Goal: Information Seeking & Learning: Learn about a topic

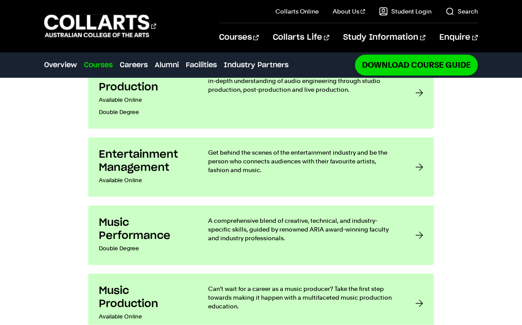
scroll to position [695, 0]
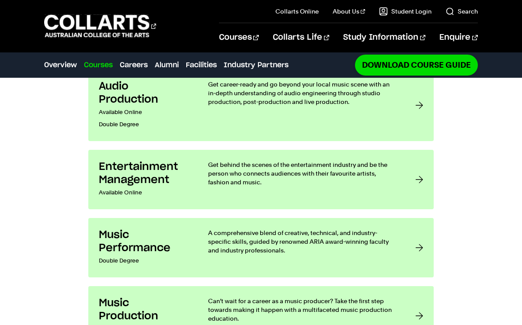
click at [423, 163] on div at bounding box center [420, 180] width 8 height 38
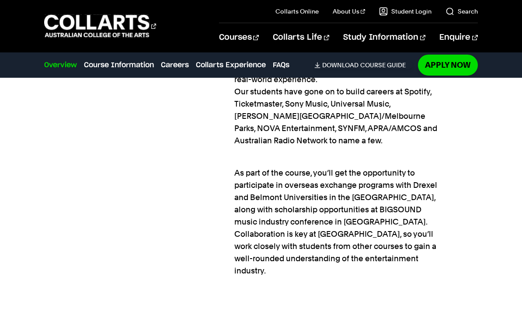
scroll to position [1205, 0]
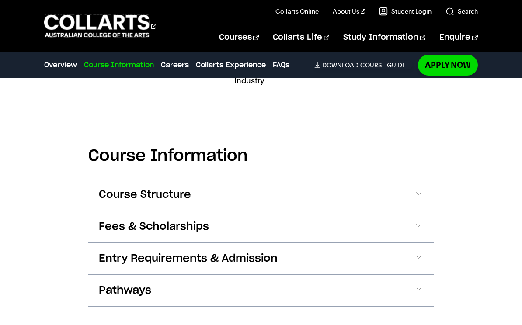
click at [430, 182] on button "Course Structure" at bounding box center [261, 194] width 346 height 31
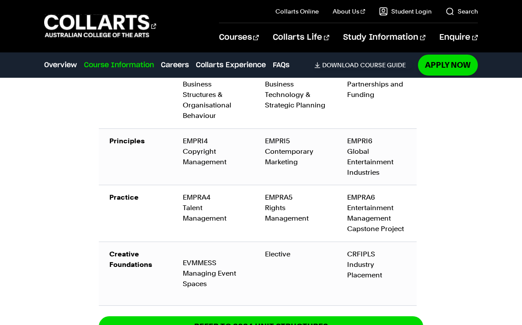
scroll to position [1940, 0]
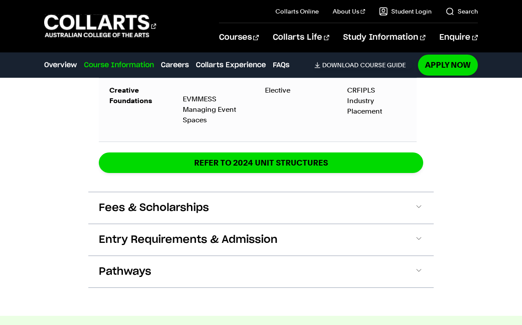
click at [416, 203] on span at bounding box center [419, 208] width 9 height 11
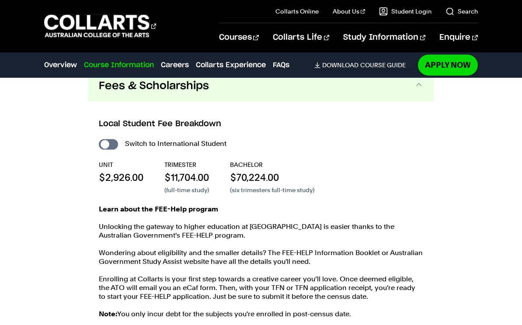
scroll to position [2227, 0]
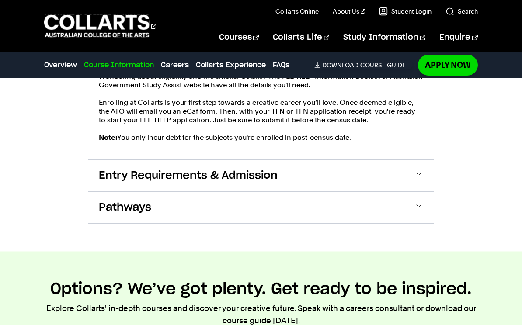
click at [421, 170] on span at bounding box center [419, 175] width 9 height 11
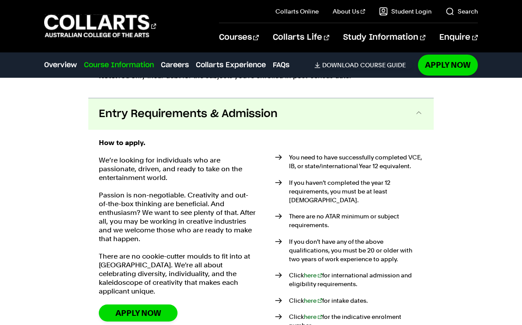
scroll to position [2471, 0]
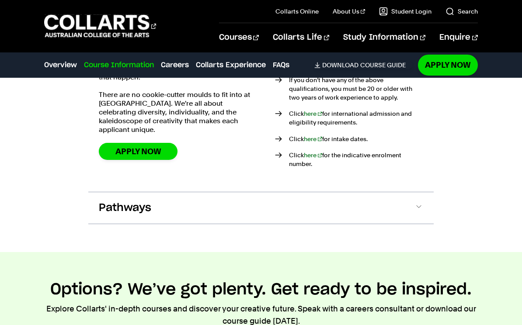
click at [426, 192] on button "Pathways" at bounding box center [261, 207] width 346 height 31
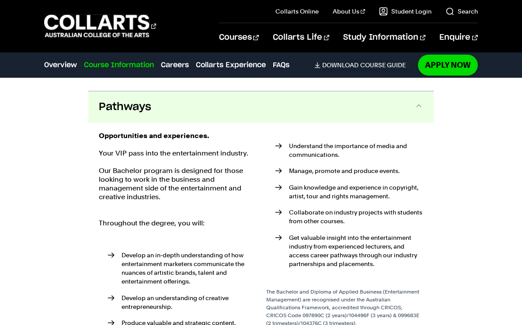
scroll to position [2746, 0]
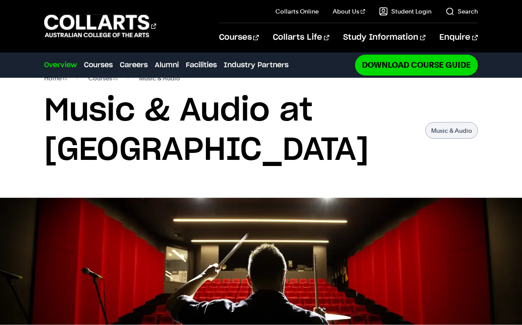
scroll to position [7, 0]
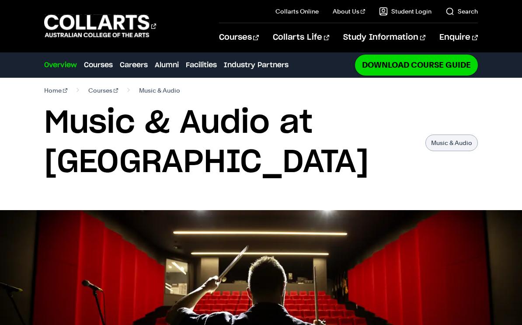
click at [270, 70] on link "Industry Partners" at bounding box center [256, 65] width 65 height 10
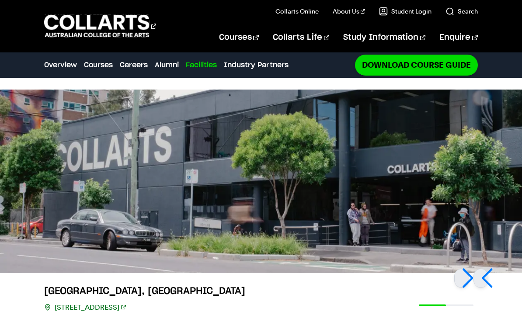
scroll to position [1724, 0]
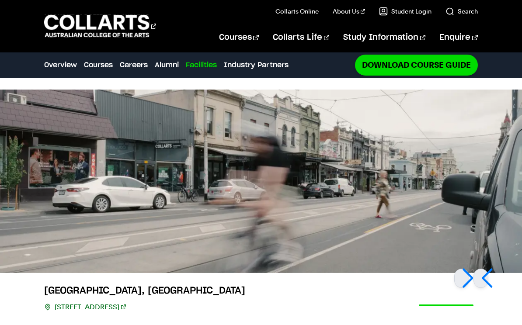
click at [135, 68] on link "Careers" at bounding box center [134, 65] width 28 height 10
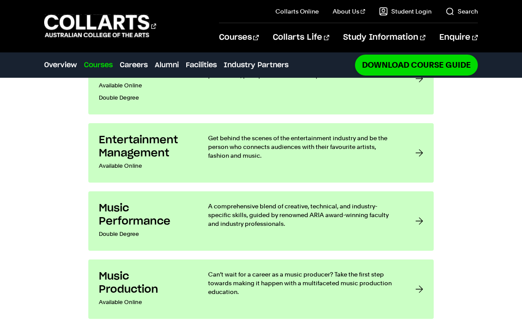
scroll to position [630, 0]
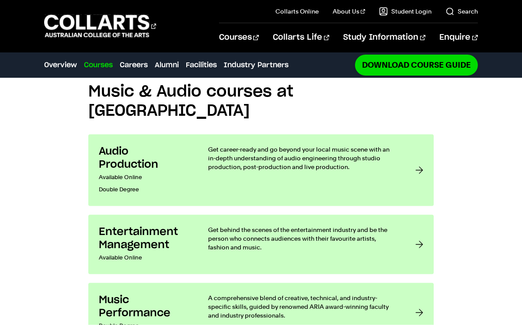
click at [66, 60] on link "Overview" at bounding box center [60, 65] width 33 height 10
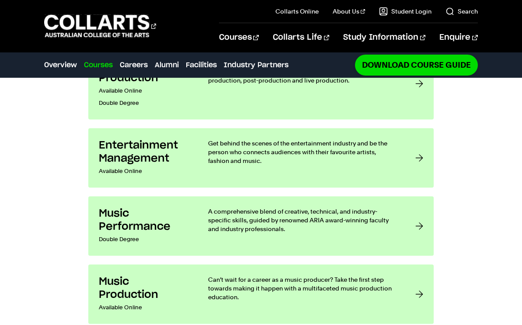
scroll to position [675, 0]
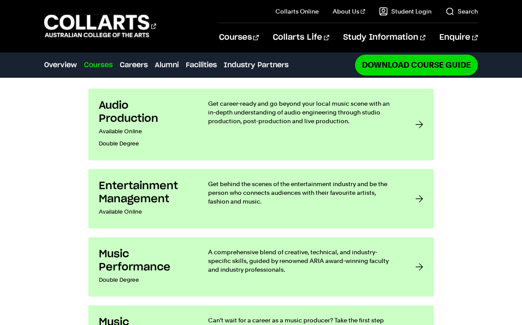
click at [406, 181] on link "Entertainment Management Available Online Get behind the scenes of the entertai…" at bounding box center [261, 198] width 346 height 59
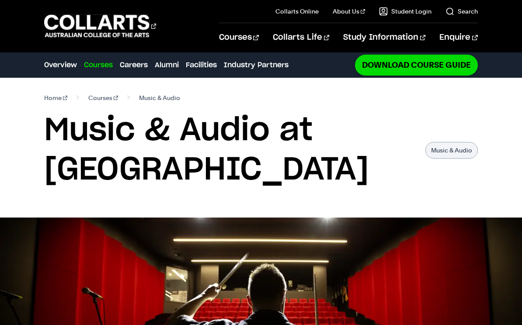
scroll to position [694, 0]
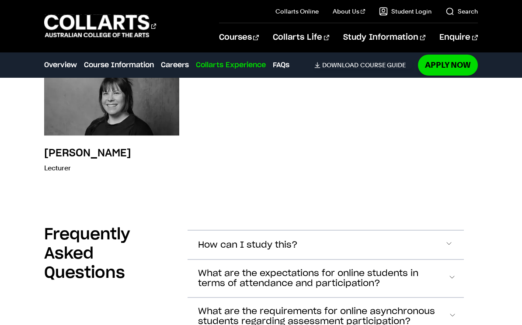
scroll to position [3221, 0]
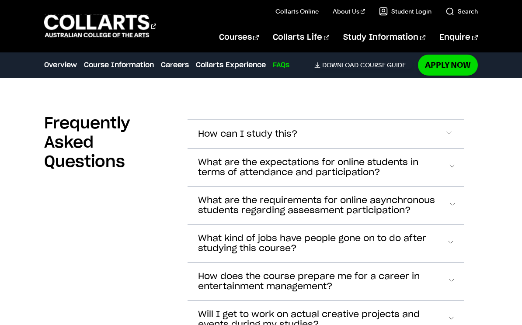
click at [450, 140] on span "Accordion Section" at bounding box center [449, 134] width 9 height 11
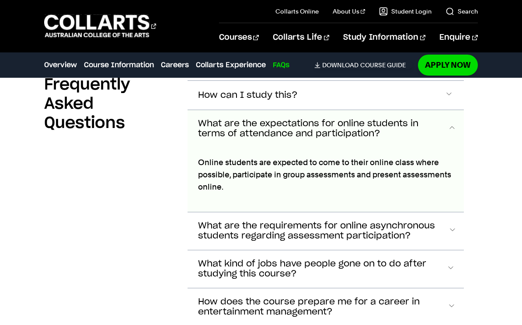
scroll to position [3375, 0]
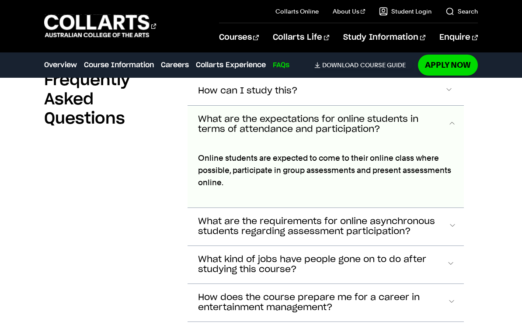
click at [453, 97] on span "Accordion Section" at bounding box center [449, 90] width 9 height 11
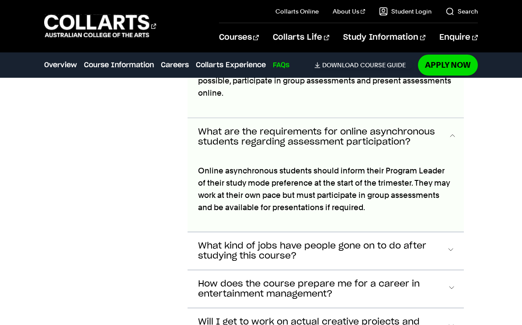
scroll to position [3465, 0]
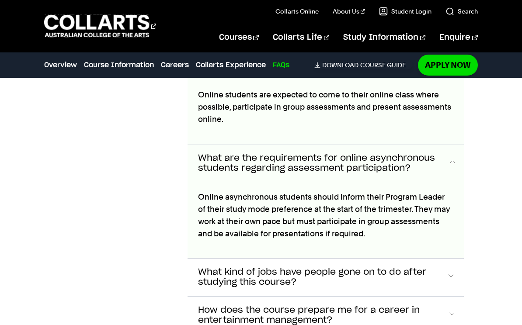
click at [449, 67] on span "Accordion Section" at bounding box center [450, 61] width 5 height 11
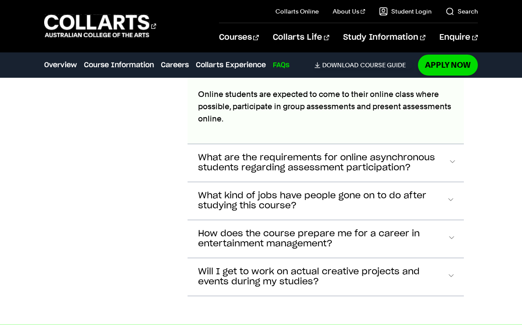
click at [454, 33] on span "Accordion Section" at bounding box center [449, 26] width 9 height 11
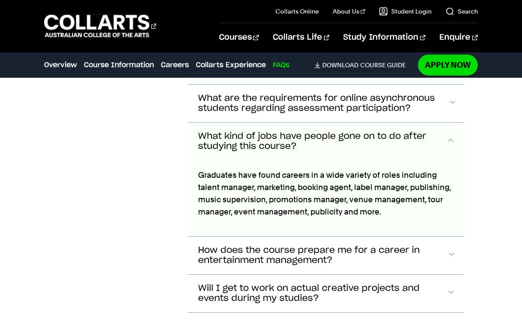
scroll to position [3503, 0]
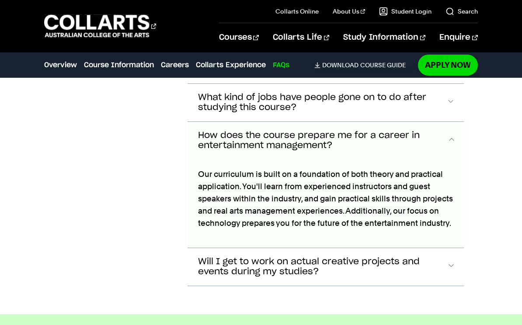
scroll to position [3541, 0]
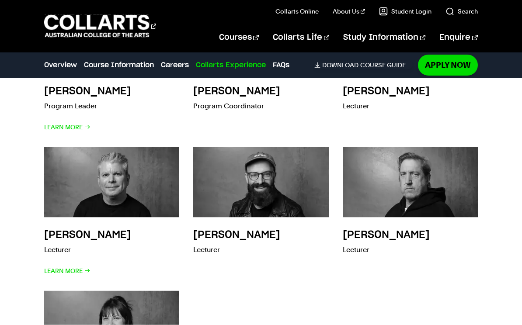
scroll to position [2939, 0]
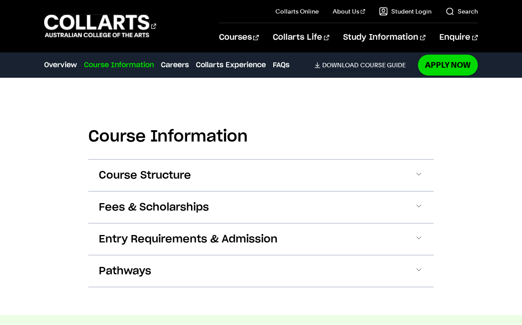
scroll to position [1262, 0]
click at [430, 243] on button "Entry Requirements & Admission" at bounding box center [261, 239] width 346 height 31
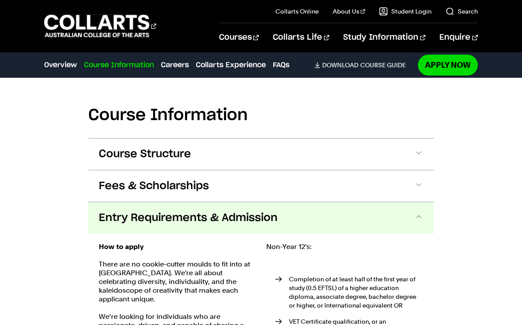
click at [430, 157] on button "Course Structure" at bounding box center [261, 154] width 346 height 31
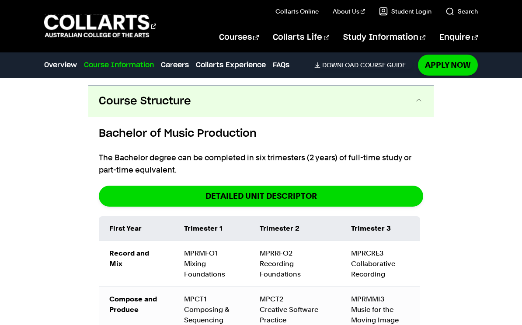
scroll to position [1343, 0]
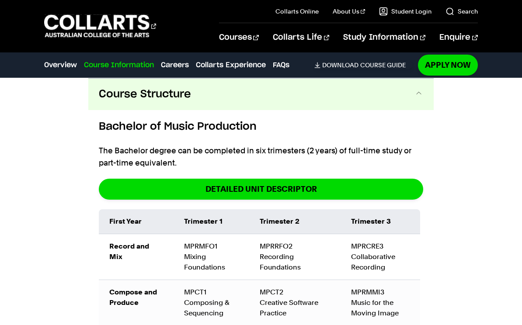
click at [418, 100] on span at bounding box center [419, 94] width 9 height 11
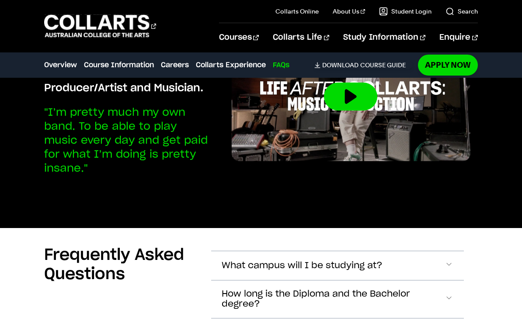
scroll to position [3344, 0]
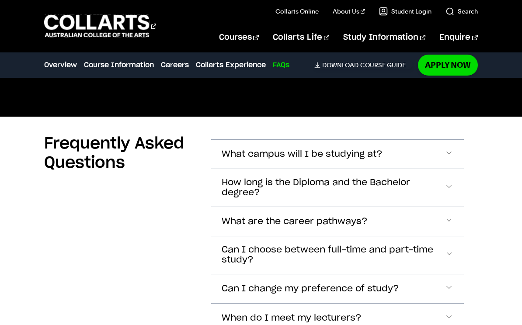
click at [452, 149] on span "Accordion Section" at bounding box center [449, 154] width 9 height 11
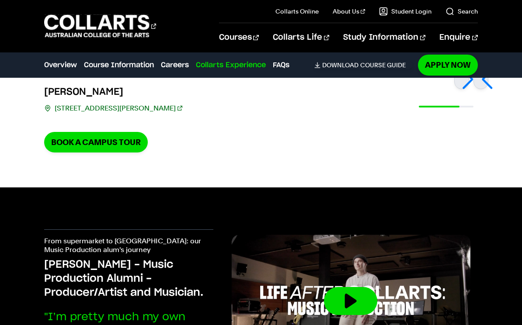
scroll to position [2866, 0]
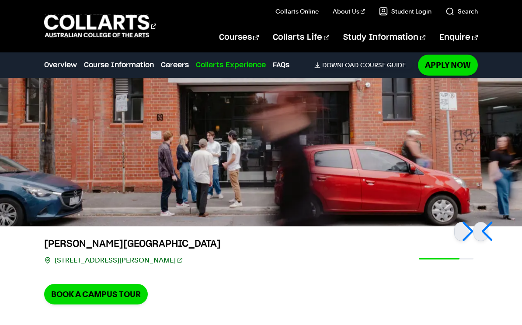
click at [66, 69] on link "Overview" at bounding box center [60, 65] width 33 height 10
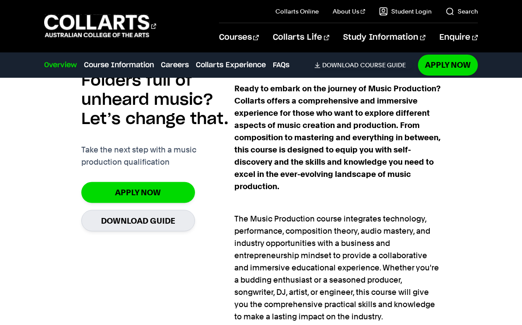
scroll to position [591, 0]
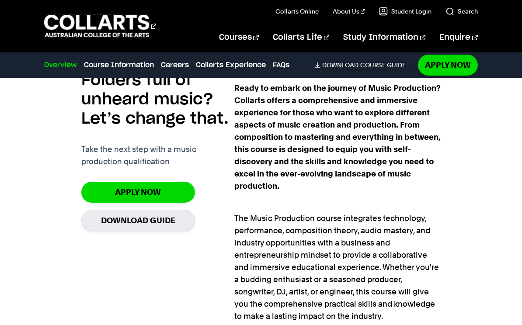
click at [177, 192] on link "Apply Now" at bounding box center [138, 192] width 114 height 21
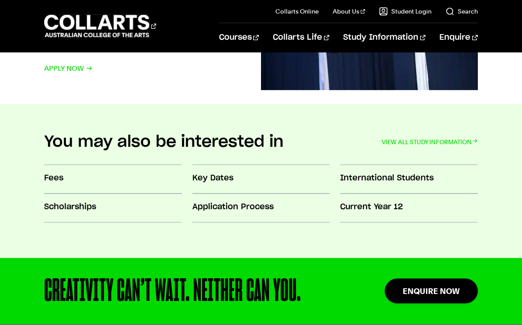
scroll to position [654, 0]
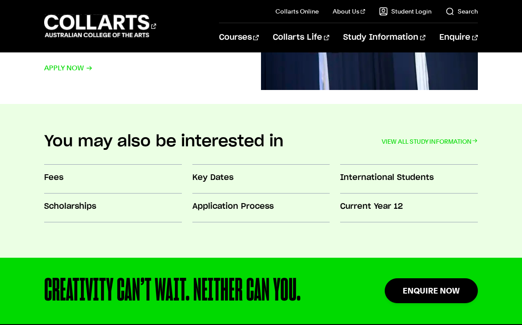
click at [224, 181] on h3 "Key Dates" at bounding box center [260, 177] width 137 height 11
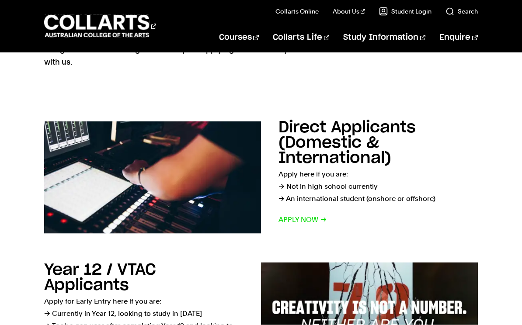
scroll to position [89, 0]
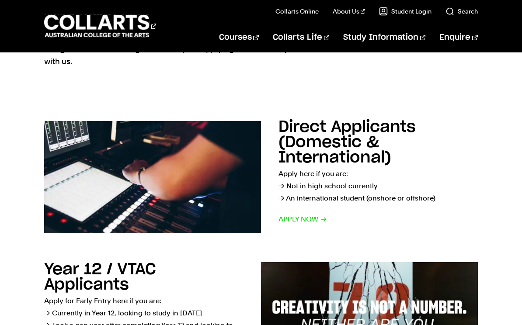
click at [316, 217] on span "Apply now" at bounding box center [303, 219] width 49 height 12
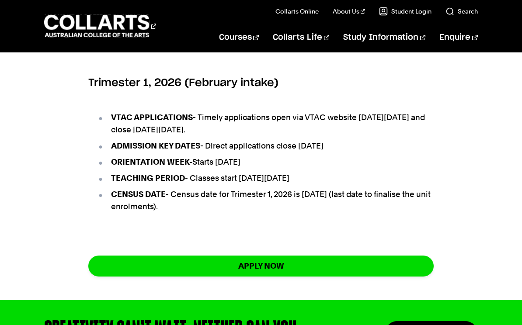
scroll to position [482, 0]
